Goal: Task Accomplishment & Management: Use online tool/utility

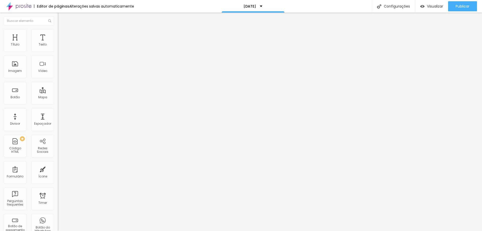
click at [58, 43] on span "Trocar imagem" at bounding box center [71, 41] width 27 height 4
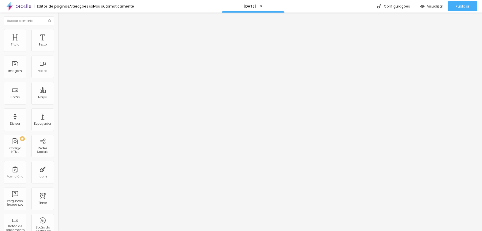
click at [58, 103] on input "#oferta" at bounding box center [88, 100] width 60 height 5
click at [58, 47] on input "Saiba mais" at bounding box center [88, 44] width 60 height 5
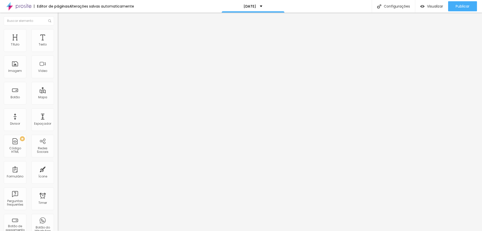
click at [58, 47] on input "Saiba mais" at bounding box center [88, 44] width 60 height 5
paste input "Quero garantir minha vaga!"
type input "Quero garantir minha vaga!"
click at [58, 103] on input "#oferta" at bounding box center [88, 100] width 60 height 5
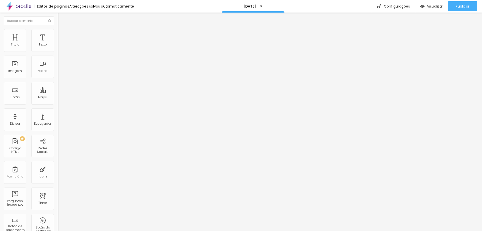
click at [58, 103] on input "#oferta" at bounding box center [88, 100] width 60 height 5
type input "[URL][DOMAIN_NAME]"
click at [58, 112] on div "Abrir em uma nova aba" at bounding box center [87, 111] width 58 height 3
click at [58, 128] on div "Editar Botão Conteúdo Estilo Avançado Texto Quero garantir minha vaga! [GEOGRAP…" at bounding box center [87, 122] width 58 height 218
click at [62, 35] on span "Estilo" at bounding box center [66, 32] width 8 height 4
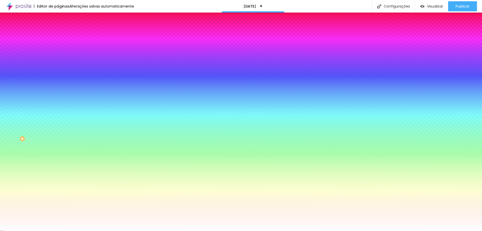
click at [58, 34] on li "Avançado" at bounding box center [87, 36] width 58 height 5
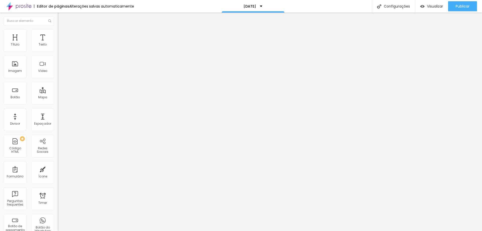
click at [62, 35] on span "Estilo" at bounding box center [66, 32] width 8 height 4
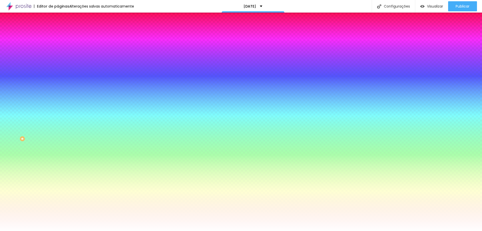
click at [85, 46] on span at bounding box center [86, 44] width 3 height 4
click at [58, 73] on input "#FFFFFF" at bounding box center [88, 70] width 60 height 5
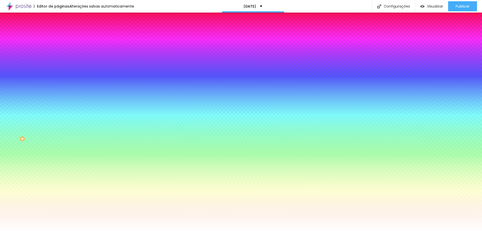
click at [58, 68] on div at bounding box center [87, 68] width 58 height 0
click at [45, 114] on div at bounding box center [241, 115] width 482 height 231
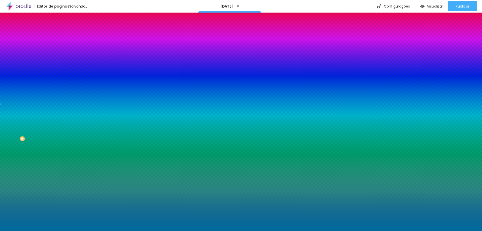
type input "#006B9E"
drag, startPoint x: 36, startPoint y: 108, endPoint x: 42, endPoint y: 112, distance: 6.2
click at [58, 73] on div at bounding box center [87, 73] width 58 height 0
drag, startPoint x: 51, startPoint y: 120, endPoint x: 51, endPoint y: 135, distance: 14.6
click at [51, 135] on div at bounding box center [241, 115] width 482 height 231
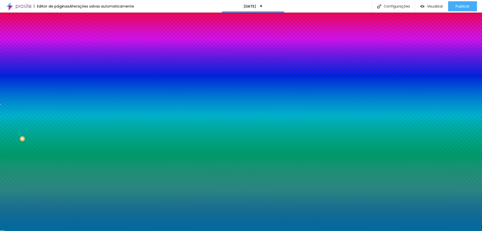
click at [58, 145] on div "Editar Seção Conteúdo Estilo Avançado Imagem de fundo Adicionar imagem Efeito d…" at bounding box center [87, 122] width 58 height 218
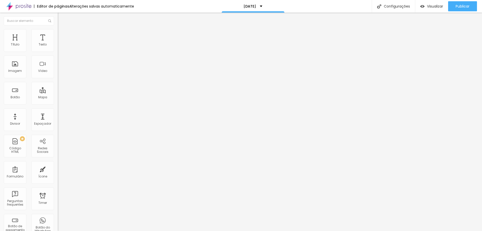
click at [58, 43] on span "Trocar imagem" at bounding box center [71, 41] width 27 height 4
